Goal: Information Seeking & Learning: Learn about a topic

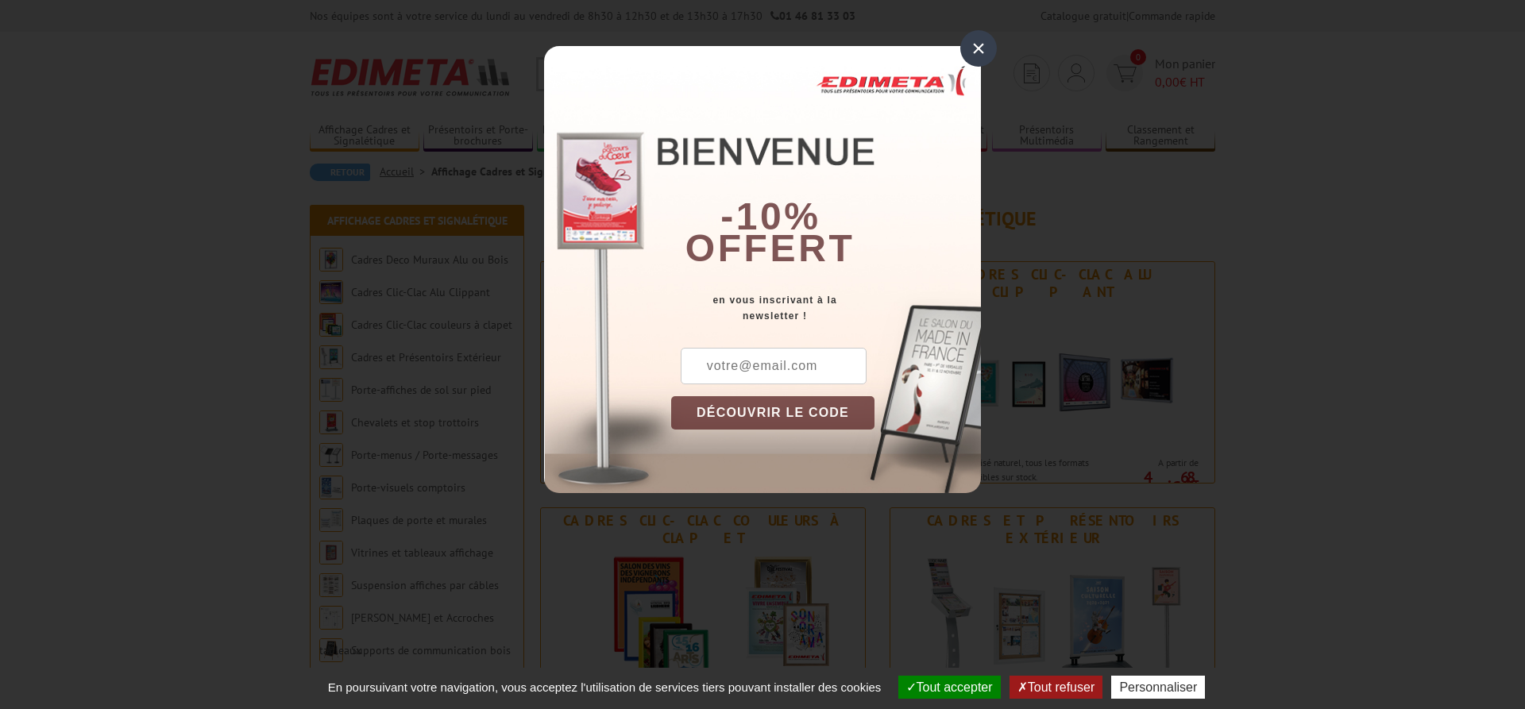
click at [995, 49] on div "×" at bounding box center [978, 48] width 37 height 37
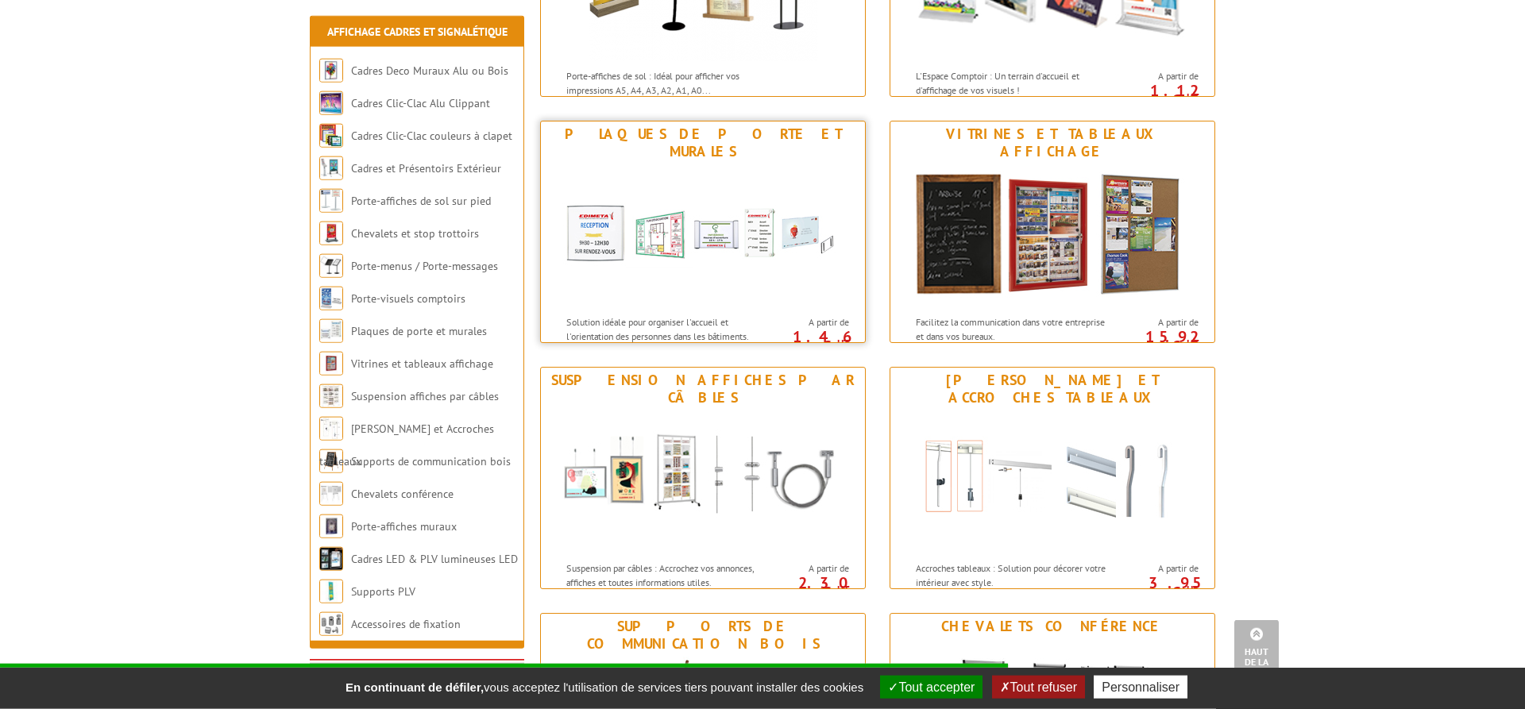
scroll to position [1134, 0]
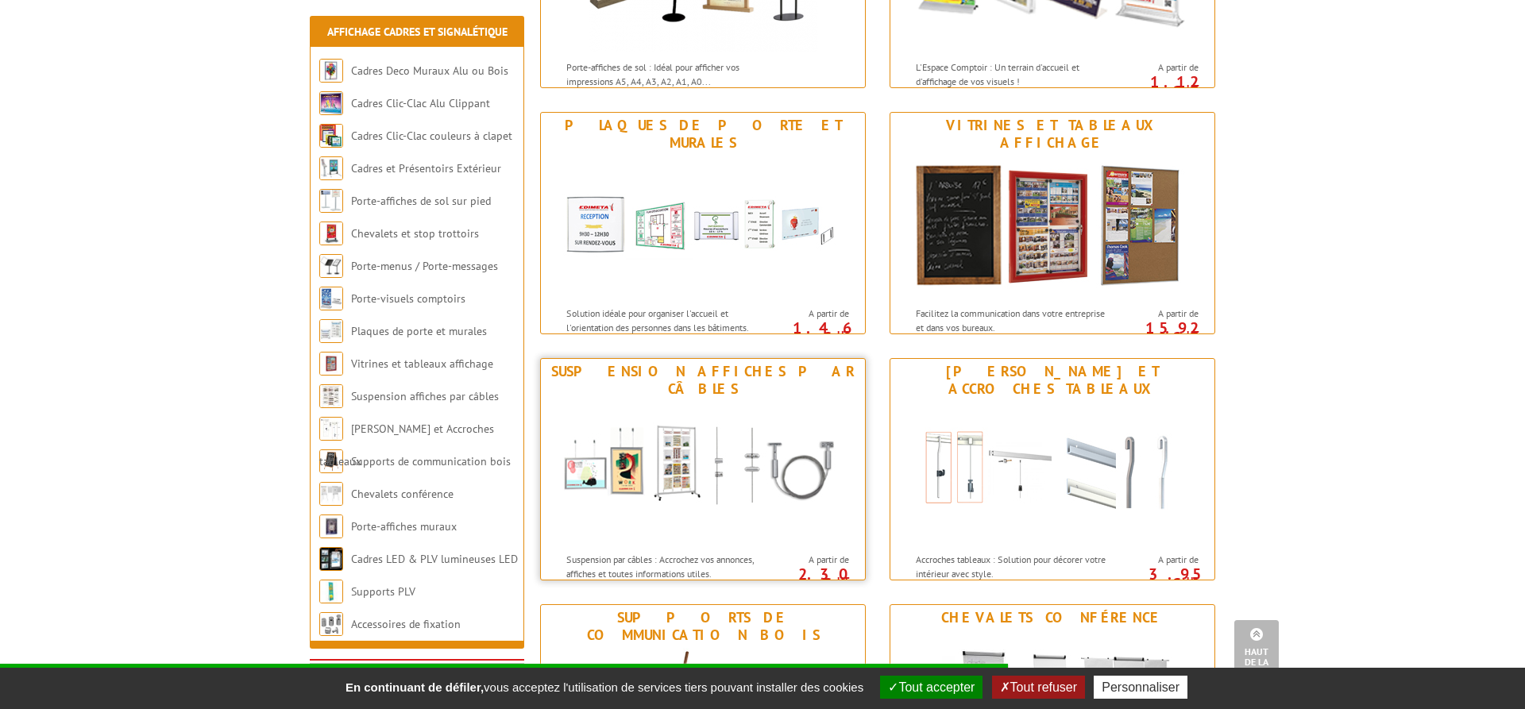
click at [676, 433] on img at bounding box center [703, 473] width 294 height 143
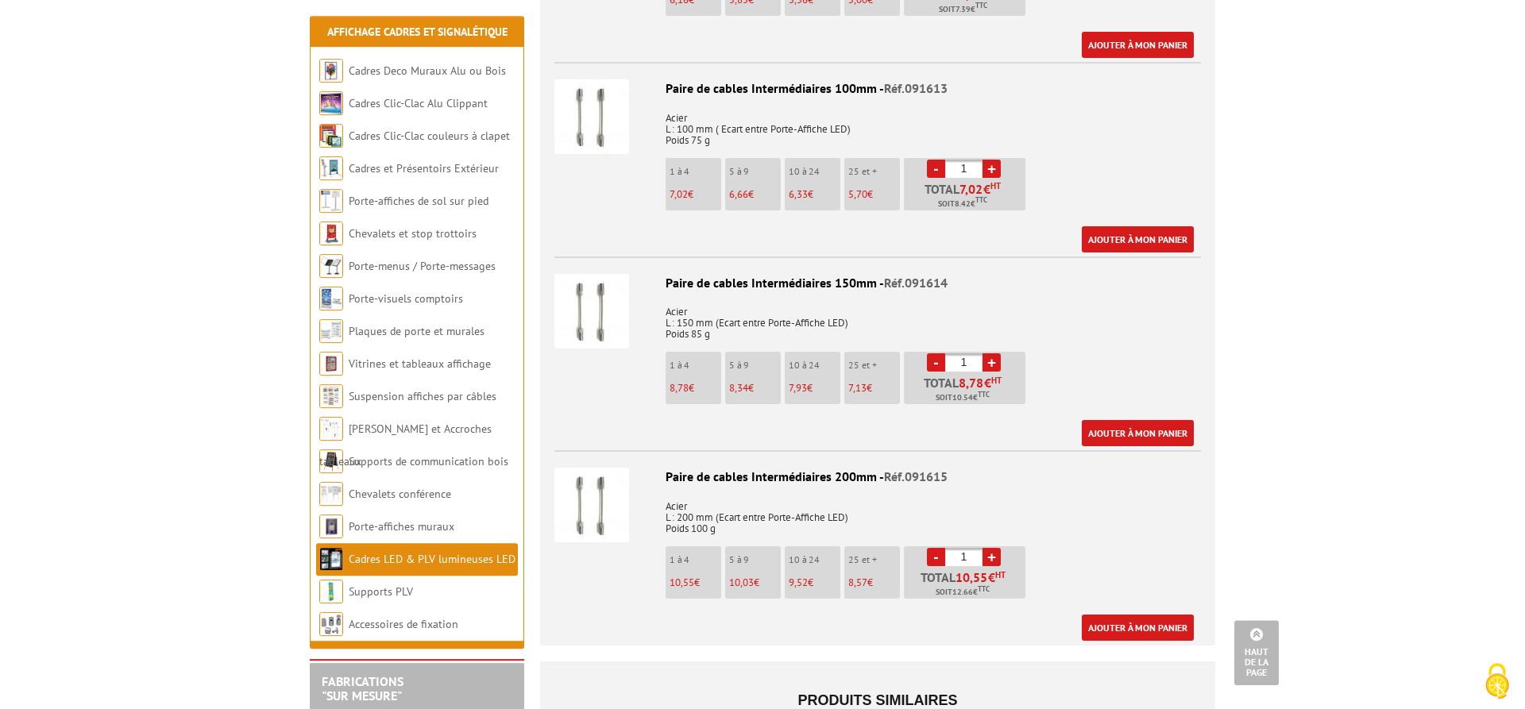
scroll to position [3322, 0]
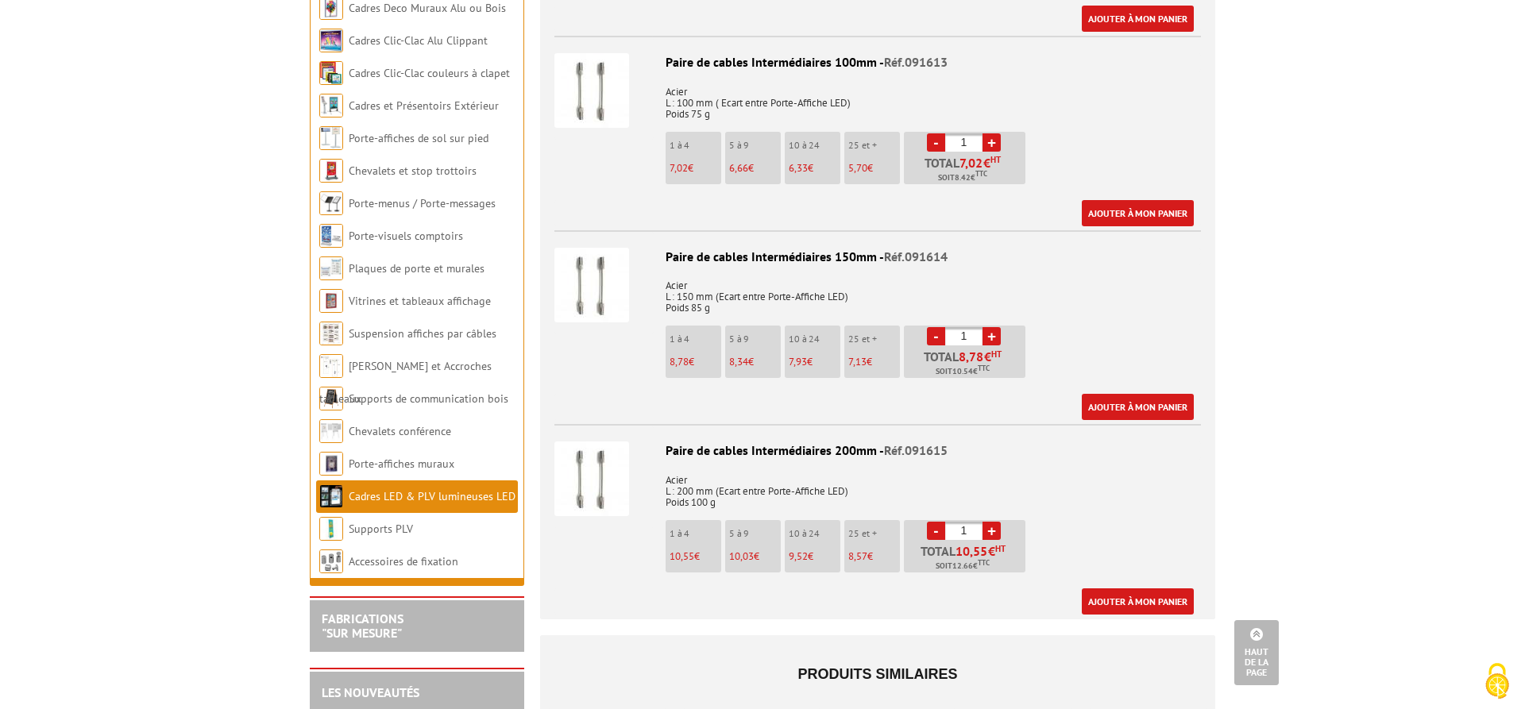
click at [612, 473] on img at bounding box center [591, 479] width 75 height 75
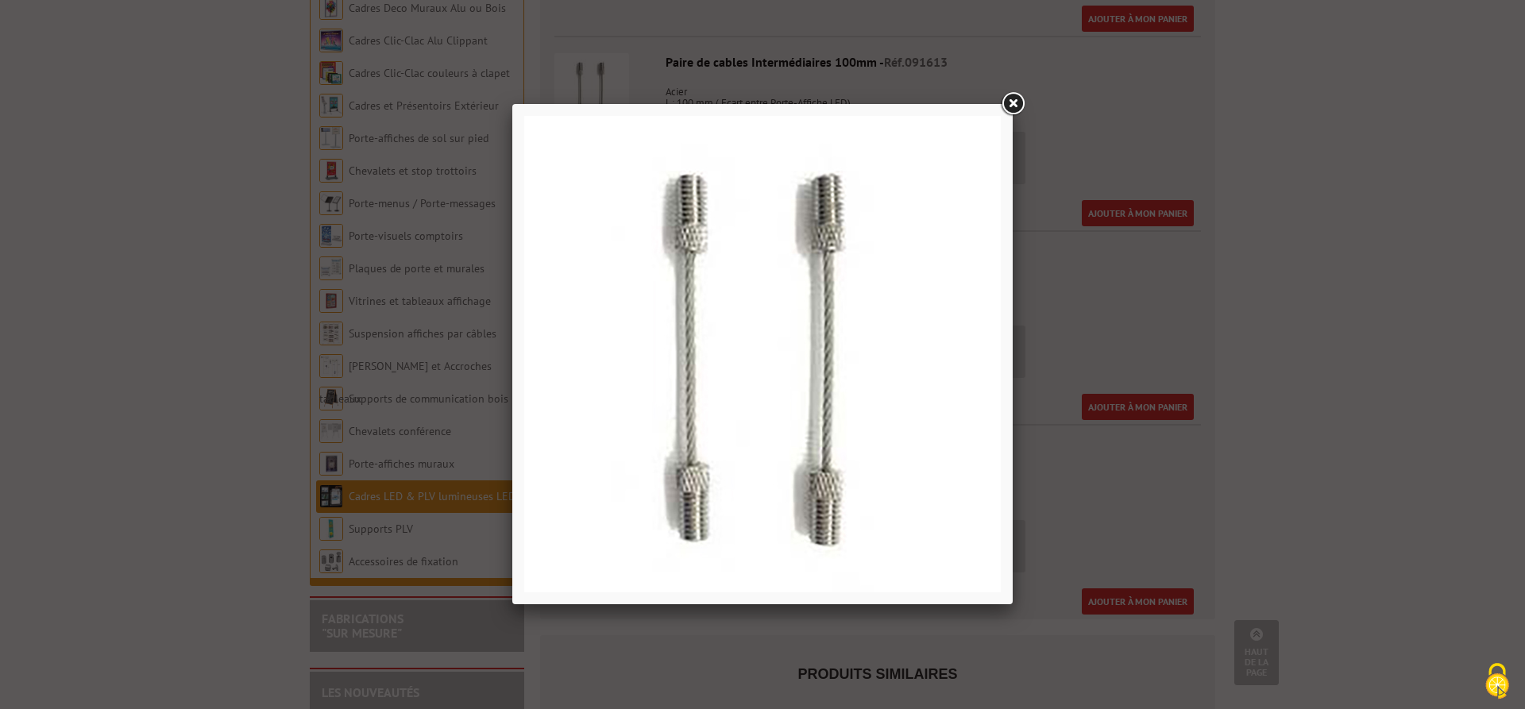
click at [1007, 91] on link at bounding box center [1012, 104] width 29 height 29
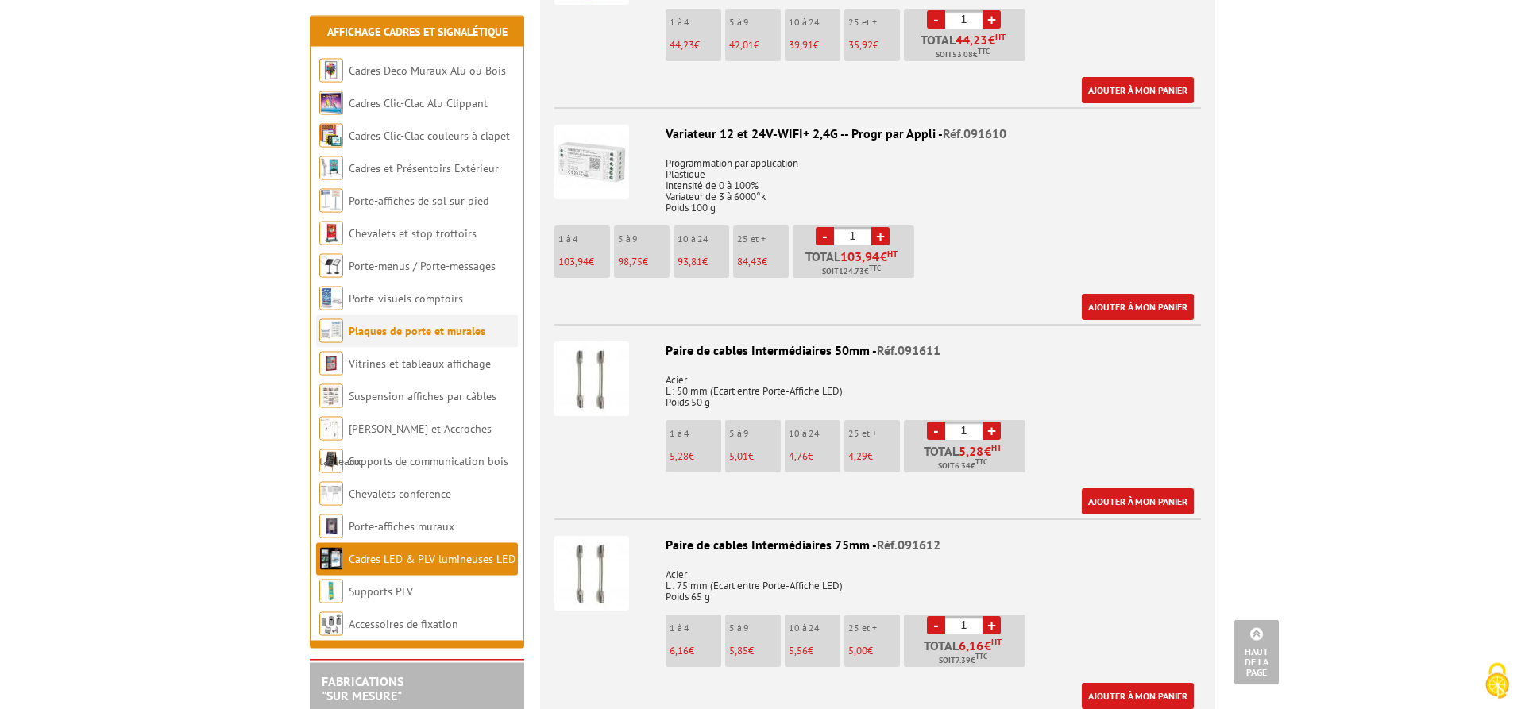
scroll to position [2674, 0]
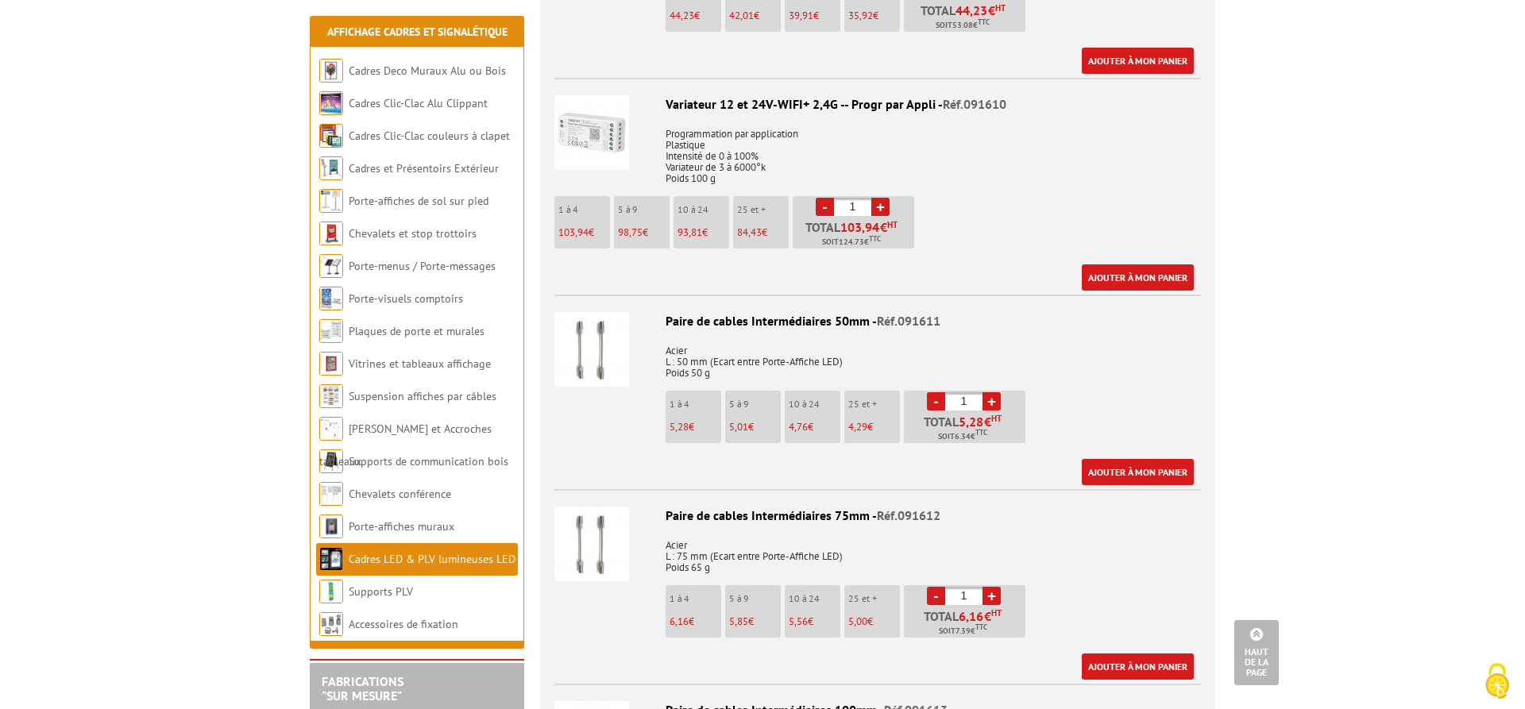
click at [596, 326] on img at bounding box center [591, 349] width 75 height 75
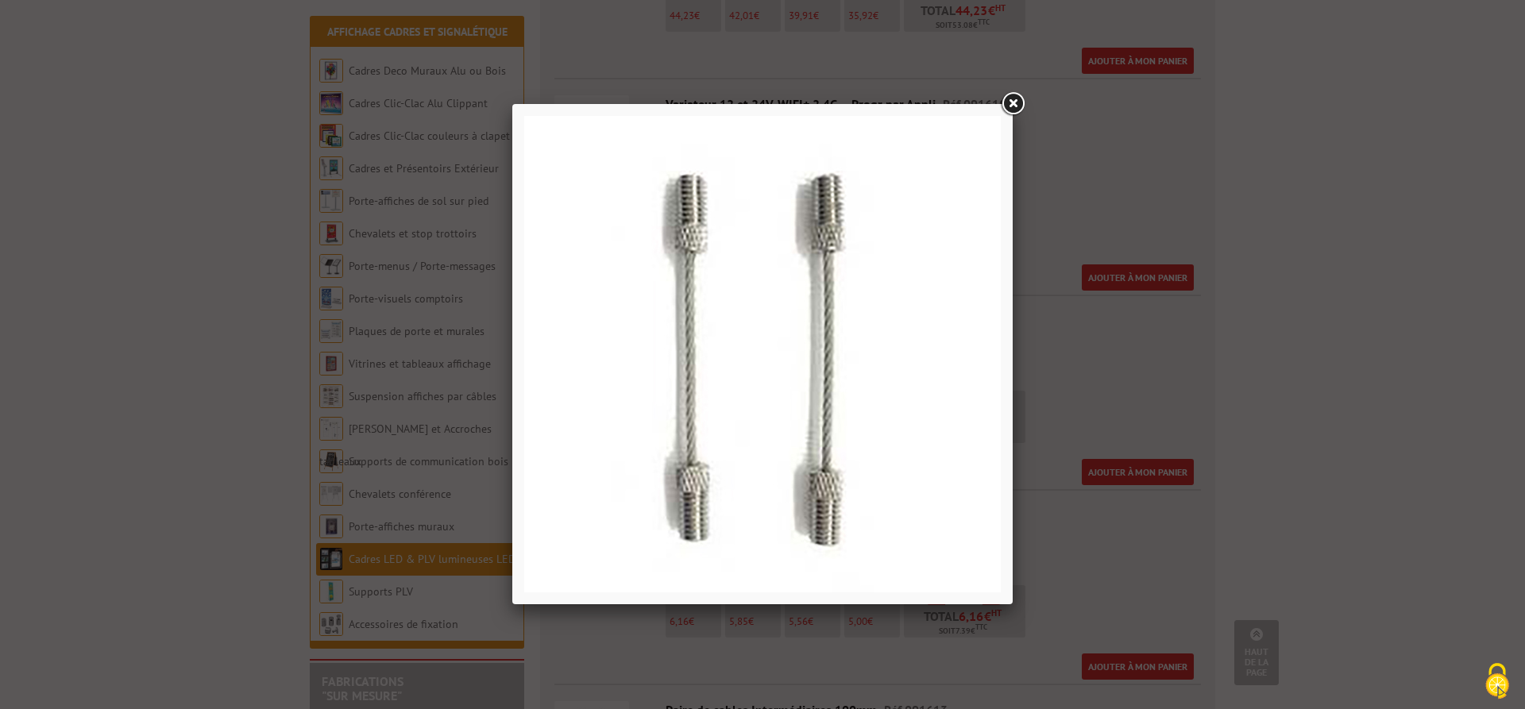
click at [1012, 114] on link at bounding box center [1012, 104] width 29 height 29
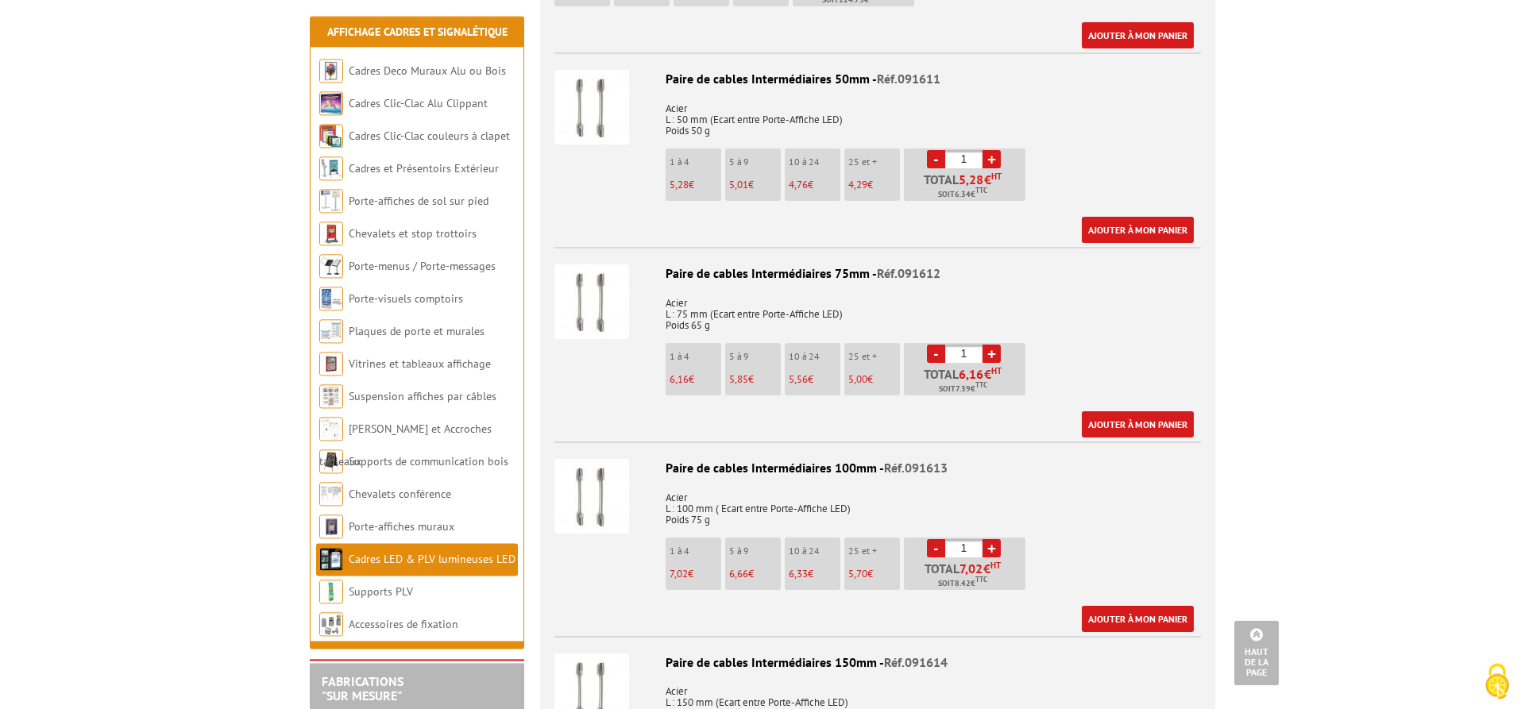
scroll to position [2836, 0]
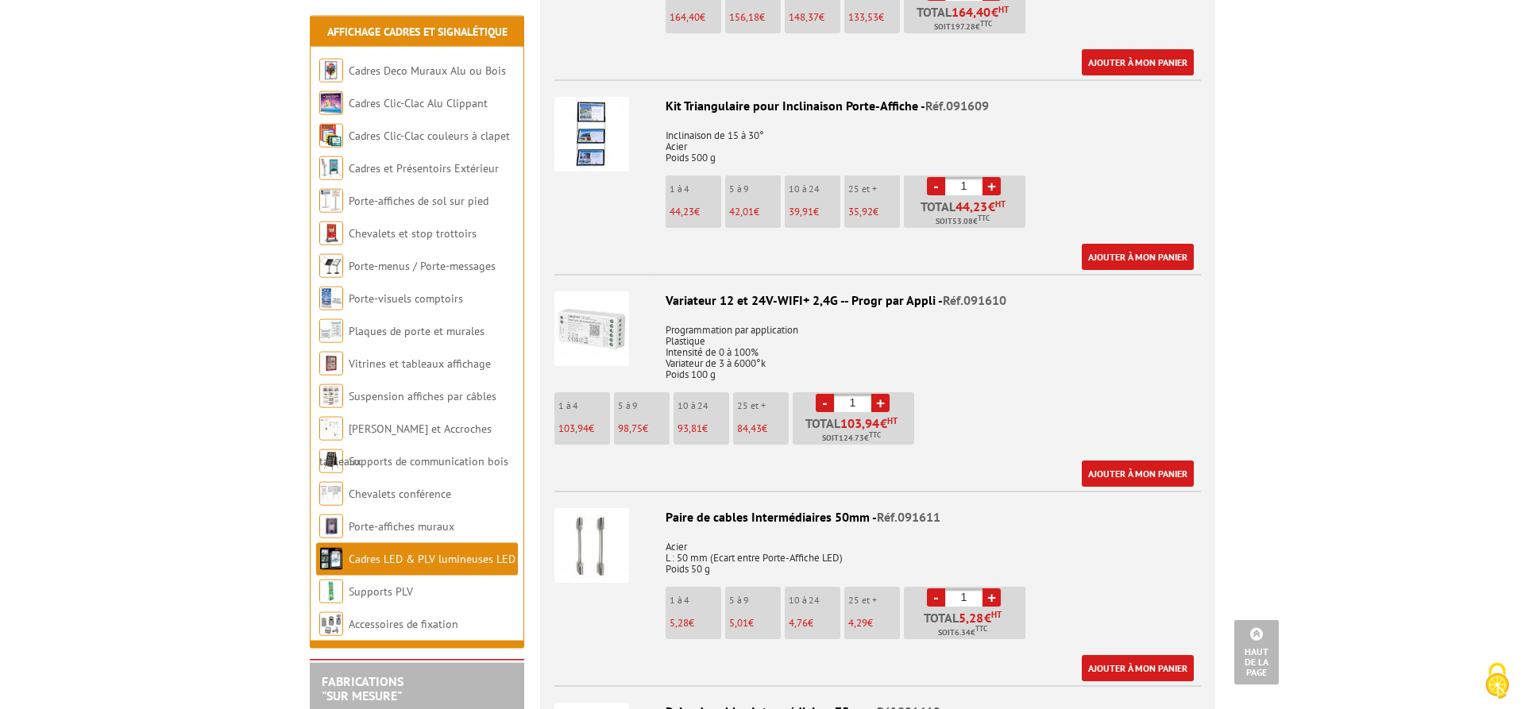
scroll to position [2512, 0]
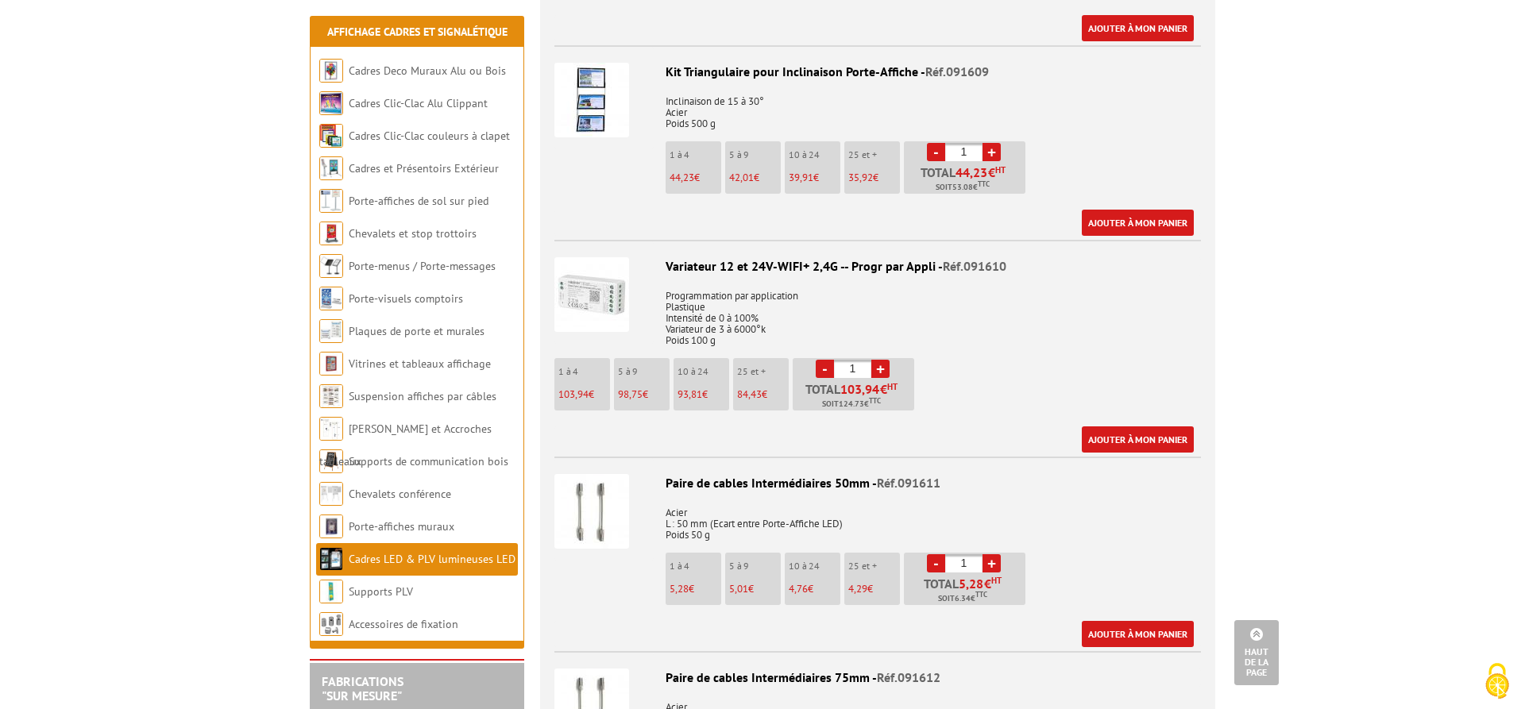
click at [610, 489] on img at bounding box center [591, 511] width 75 height 75
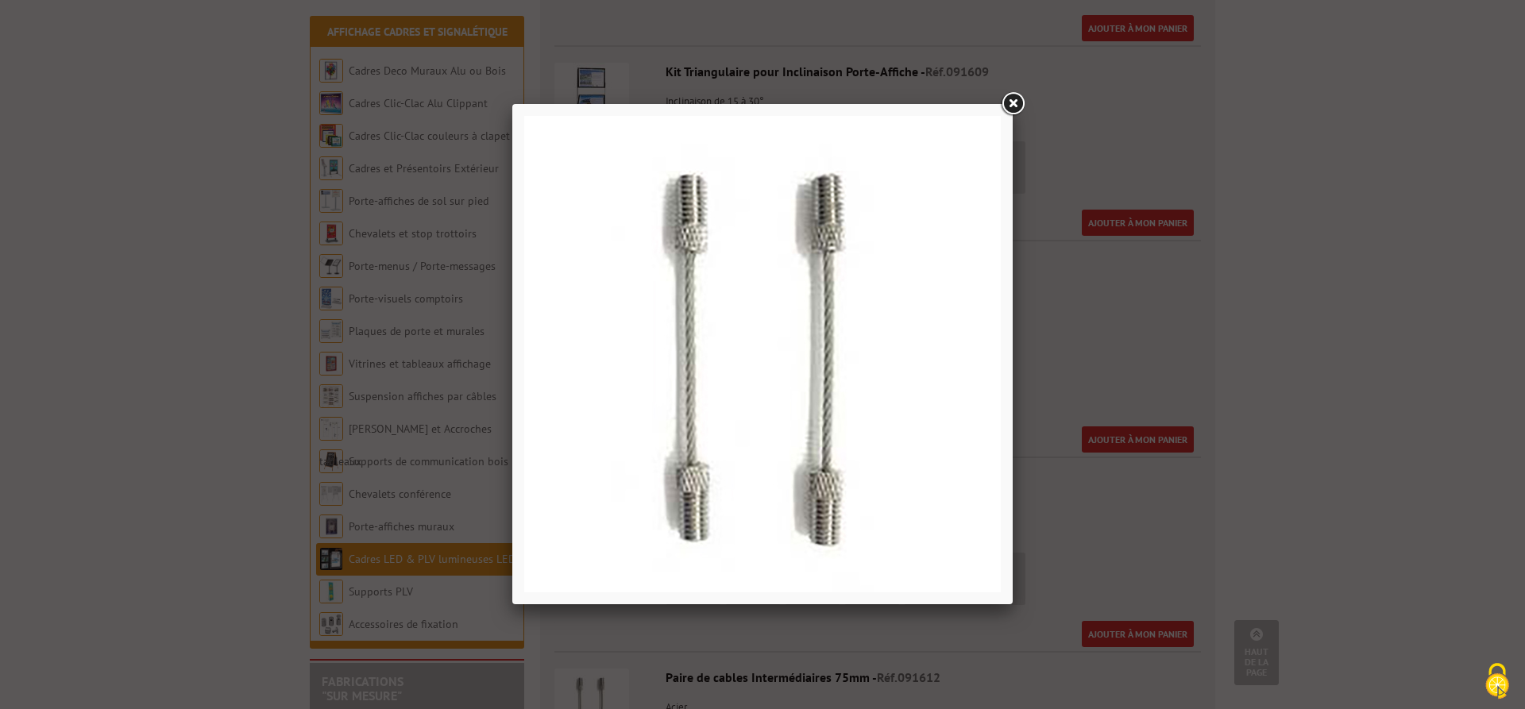
click at [1022, 101] on link at bounding box center [1012, 104] width 29 height 29
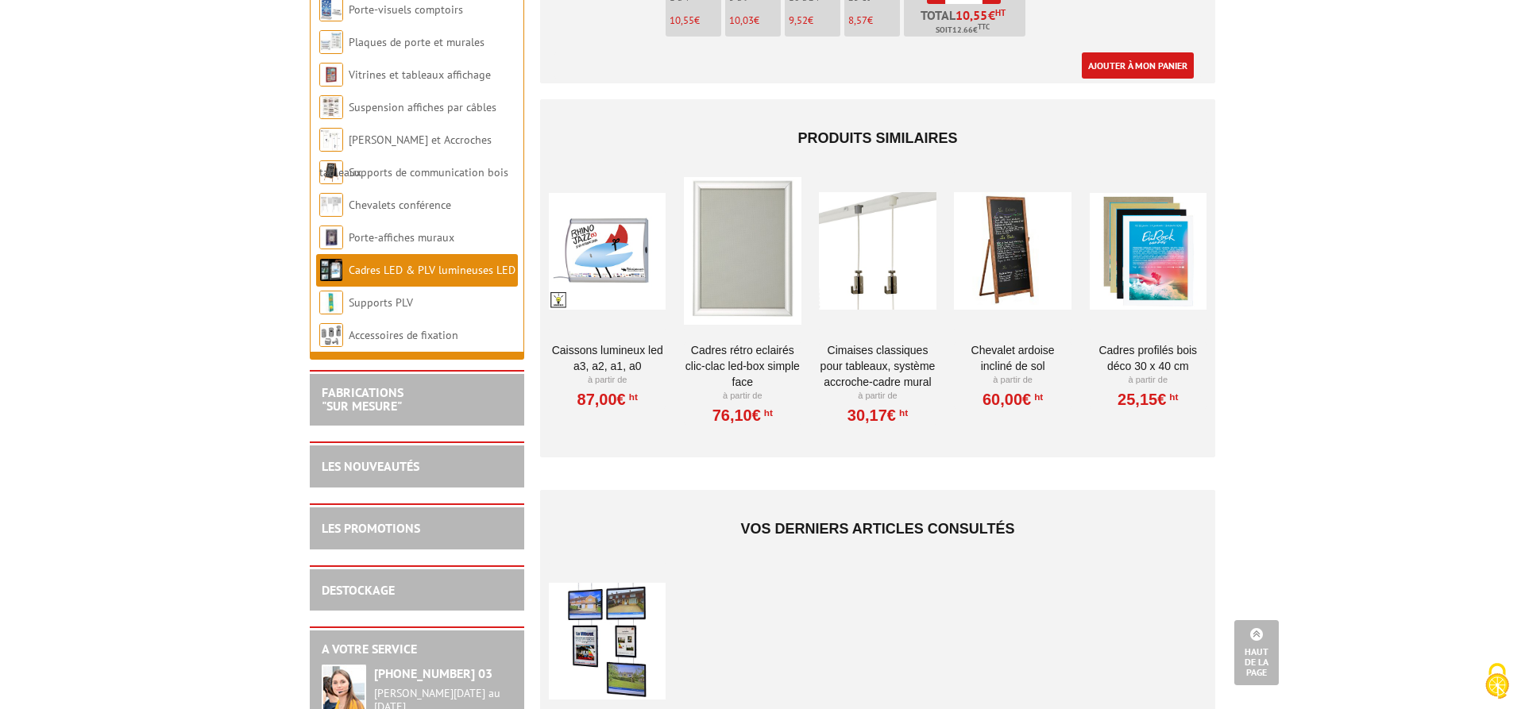
scroll to position [3453, 0]
